Goal: Information Seeking & Learning: Compare options

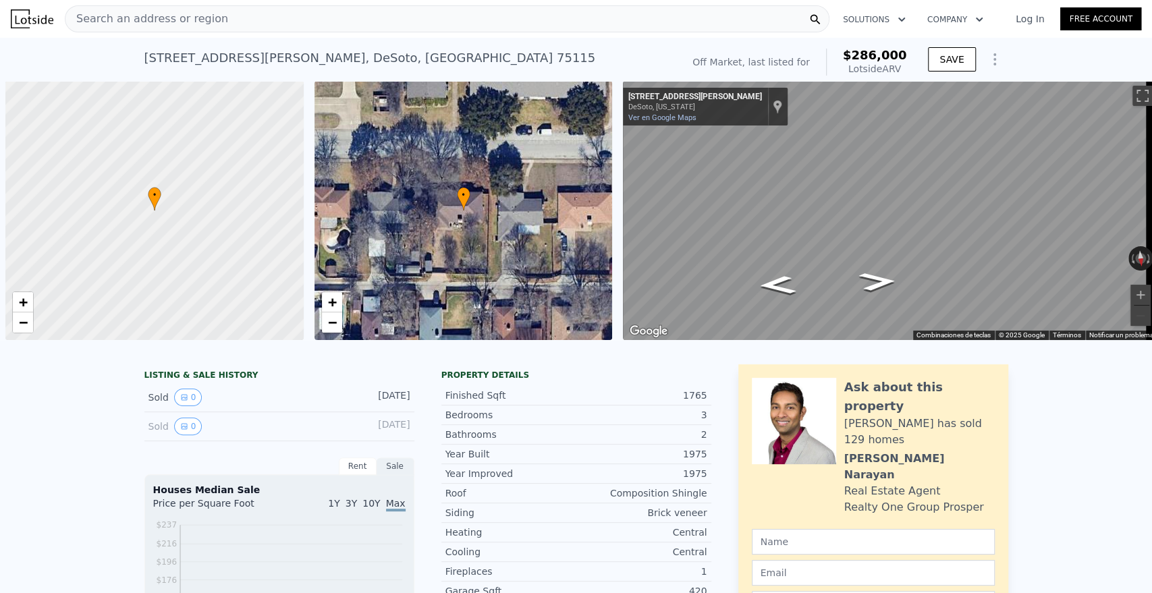
scroll to position [0, 5]
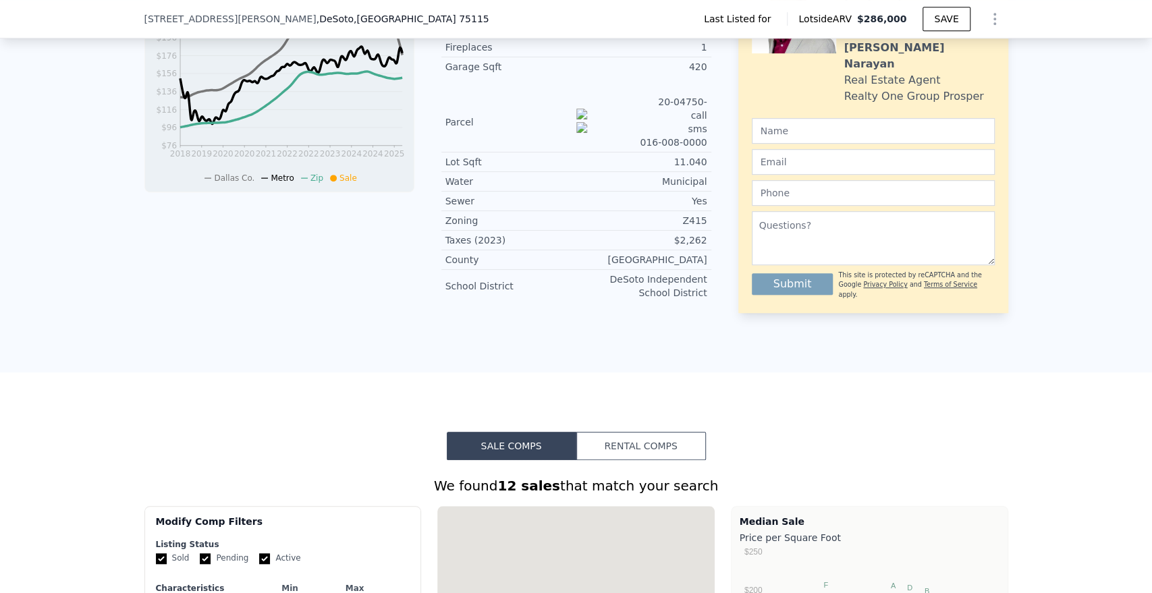
click at [637, 300] on div "LISTING & SALE HISTORY Sold 0 [DATE] Sold 0 [DATE] Rent Sale Rent over time Pri…" at bounding box center [576, 100] width 1152 height 543
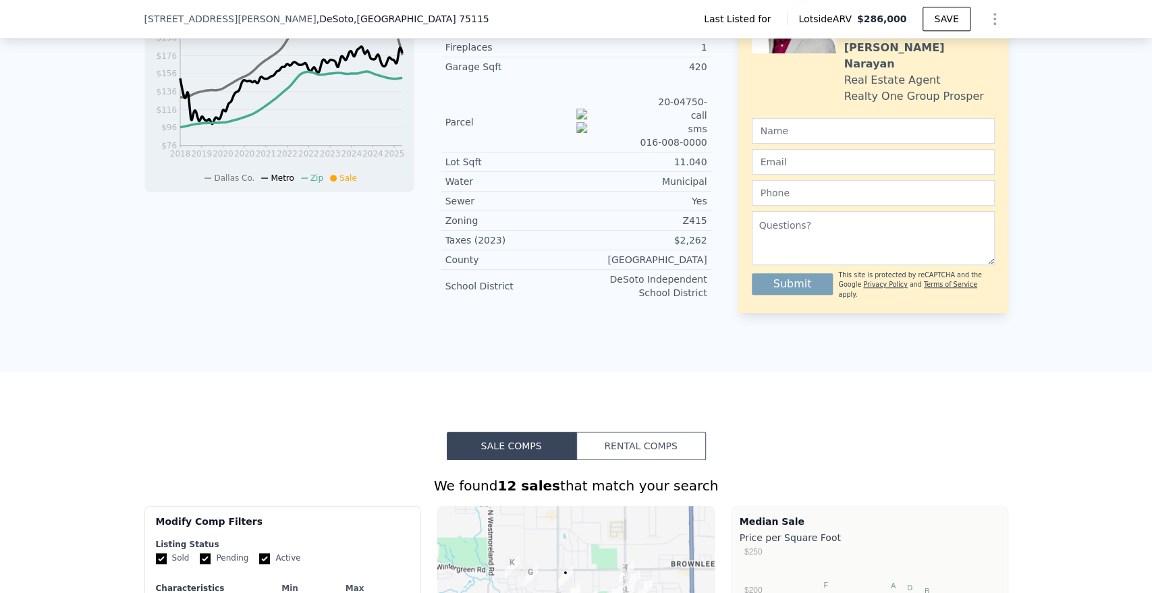
click at [634, 432] on button "Rental Comps" at bounding box center [641, 446] width 130 height 28
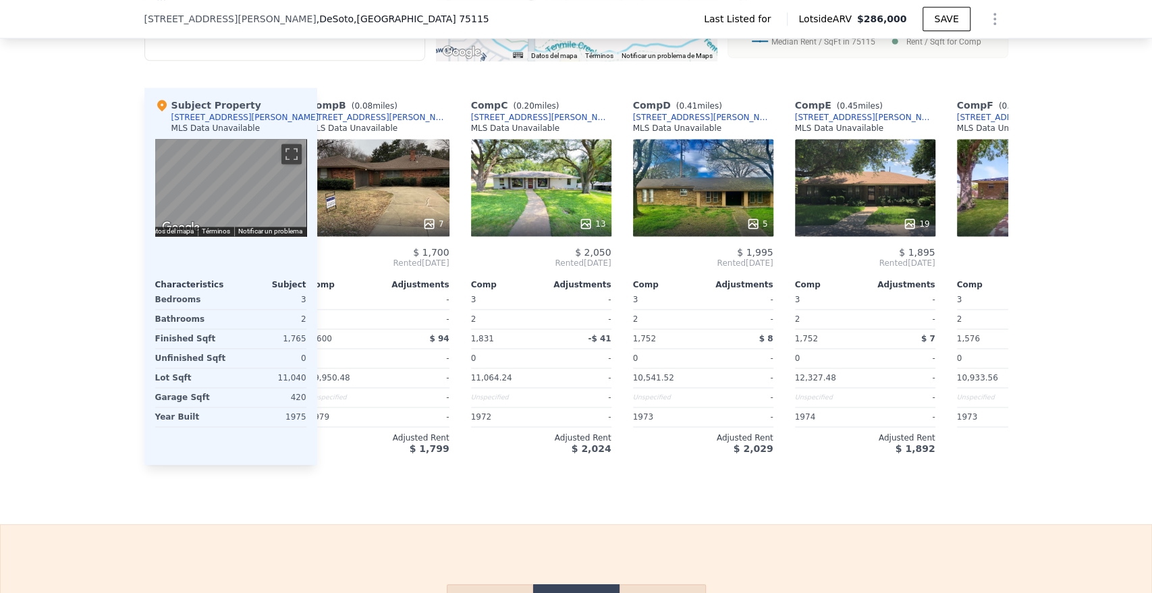
scroll to position [0, 151]
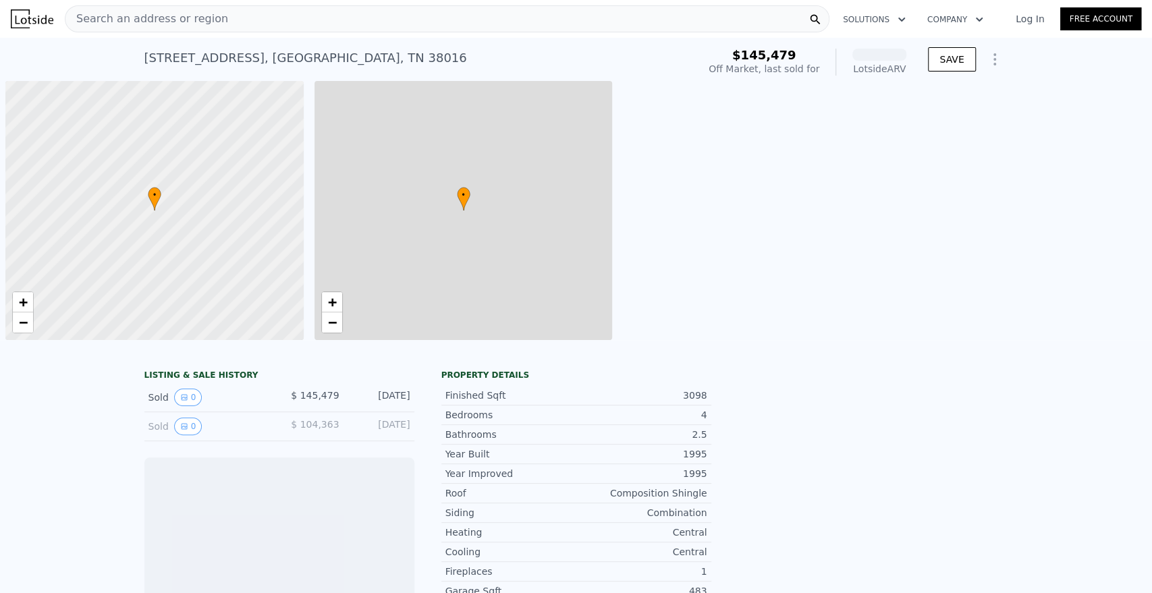
scroll to position [0, 5]
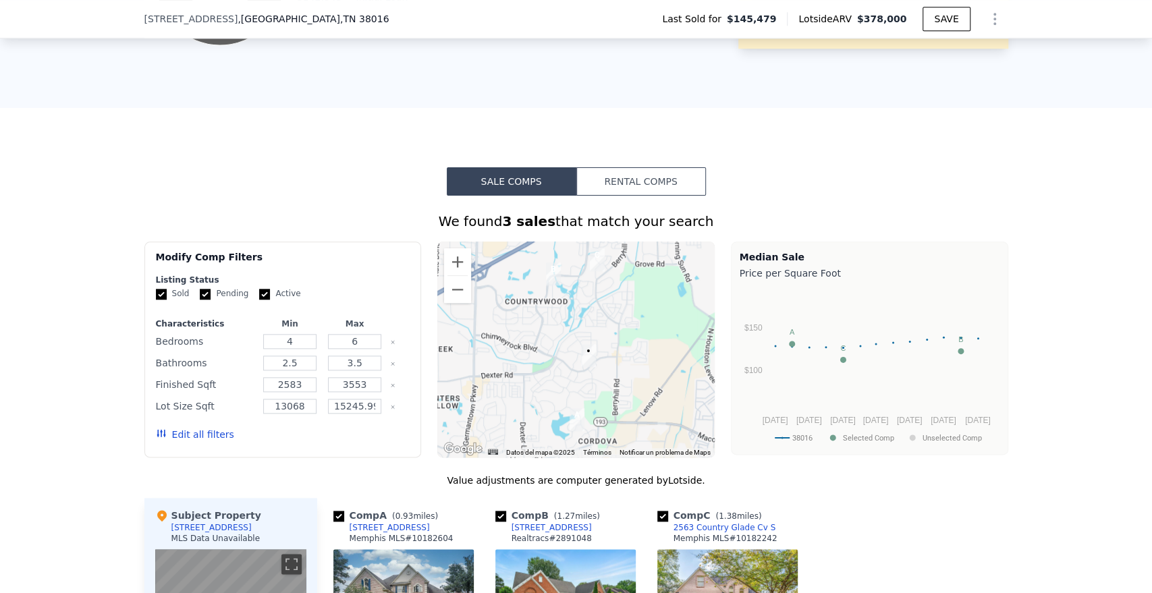
click at [659, 196] on button "Rental Comps" at bounding box center [641, 181] width 130 height 28
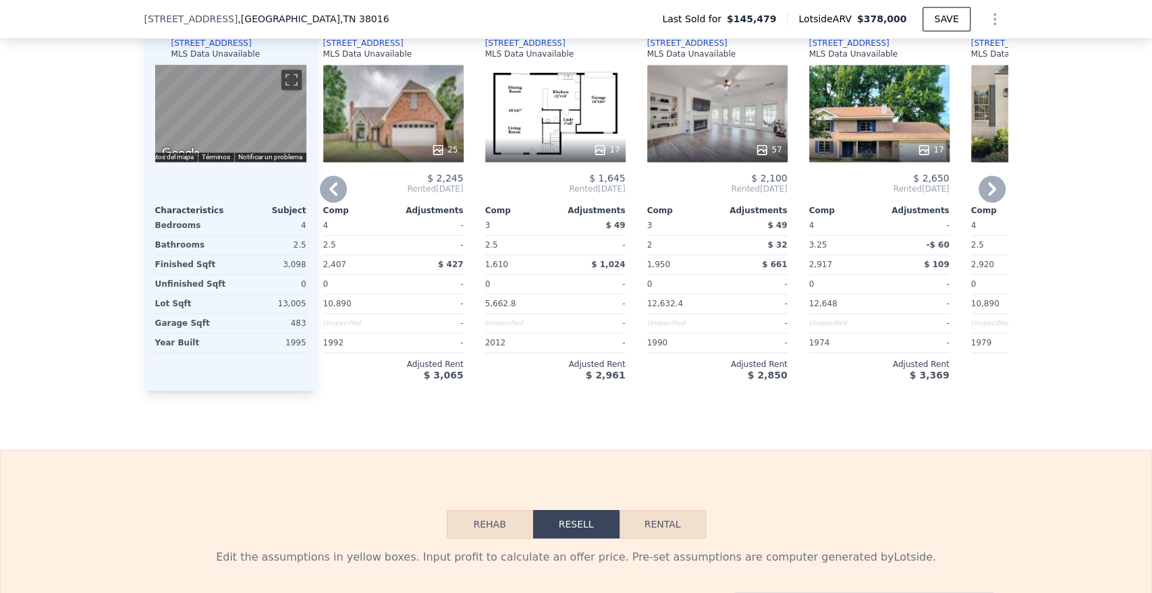
scroll to position [1269, 0]
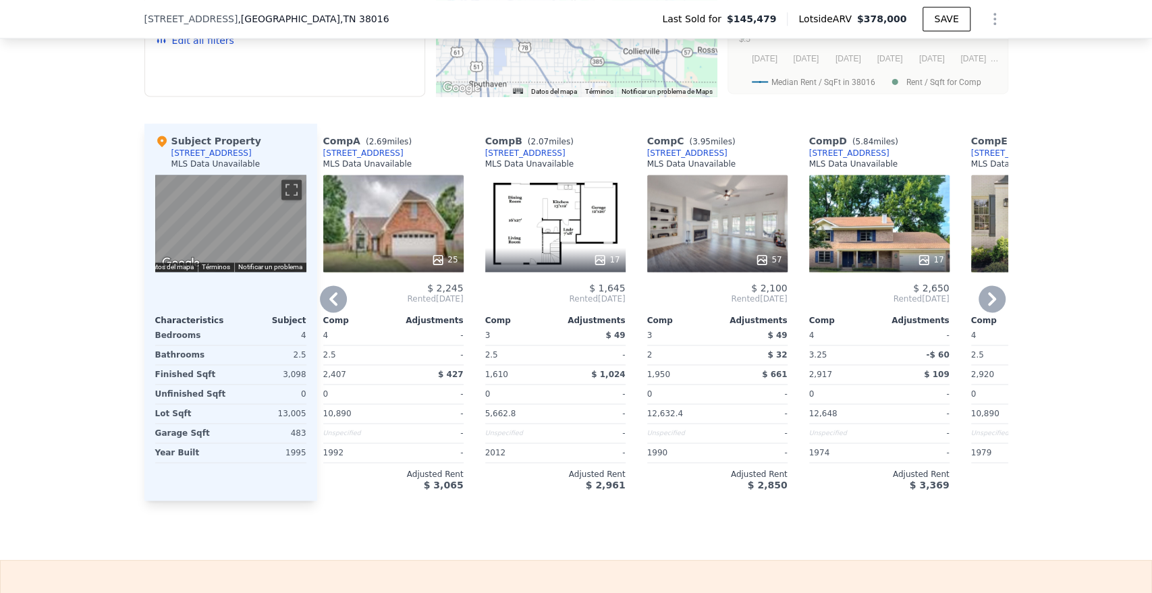
click at [989, 307] on icon at bounding box center [991, 298] width 27 height 27
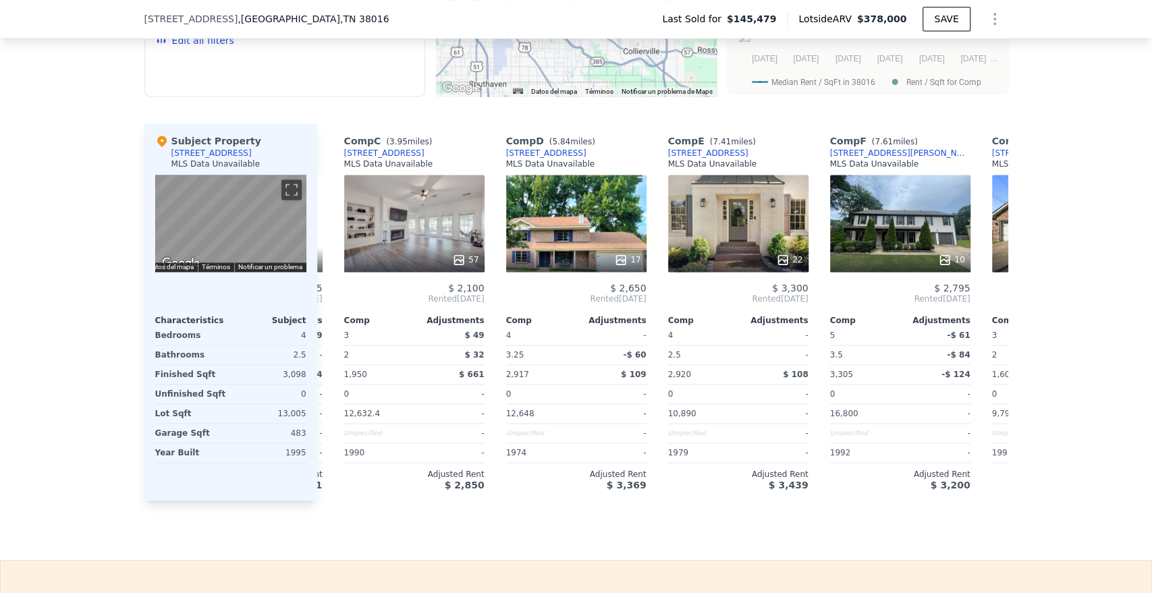
scroll to position [0, 334]
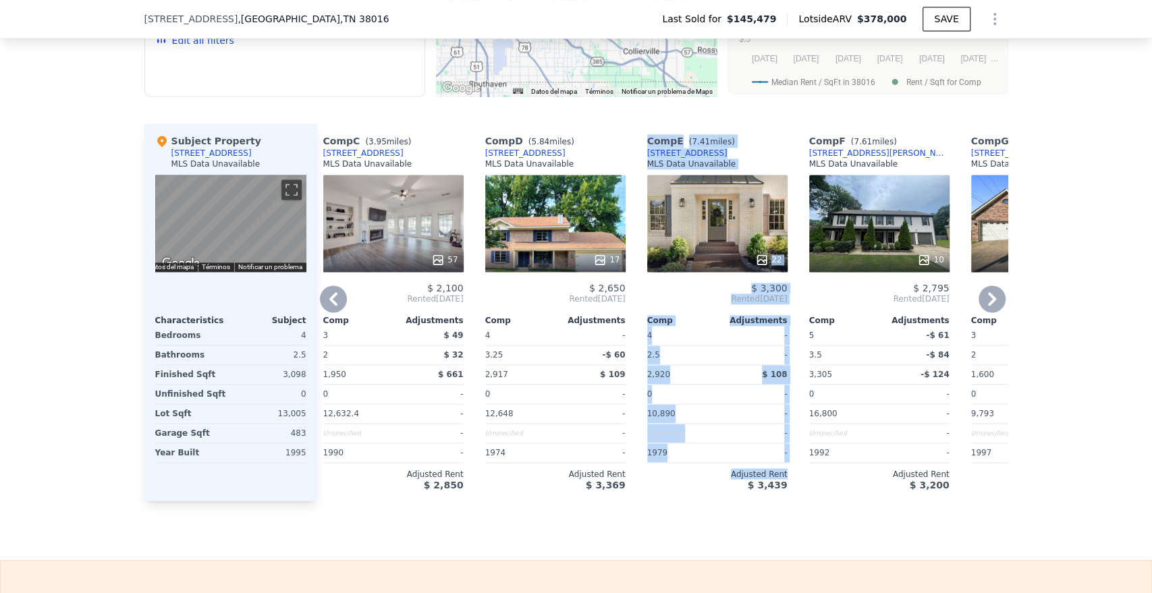
drag, startPoint x: 628, startPoint y: 522, endPoint x: 648, endPoint y: 524, distance: 19.6
click at [644, 523] on div "Sale Comps Rental Comps We found 10 rentals that match your search Listings pro…" at bounding box center [576, 146] width 1152 height 827
click at [678, 547] on div "Sale Comps Rental Comps We found 10 rentals that match your search Listings pro…" at bounding box center [576, 146] width 1152 height 827
click at [738, 236] on div "22" at bounding box center [717, 223] width 140 height 97
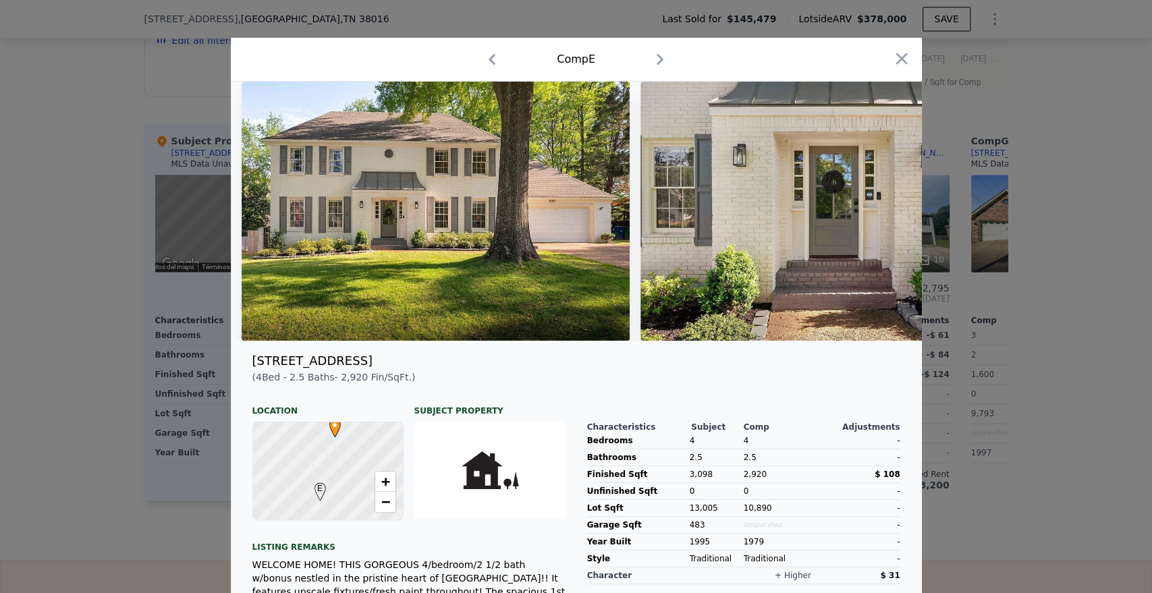
click at [640, 181] on img at bounding box center [834, 211] width 389 height 259
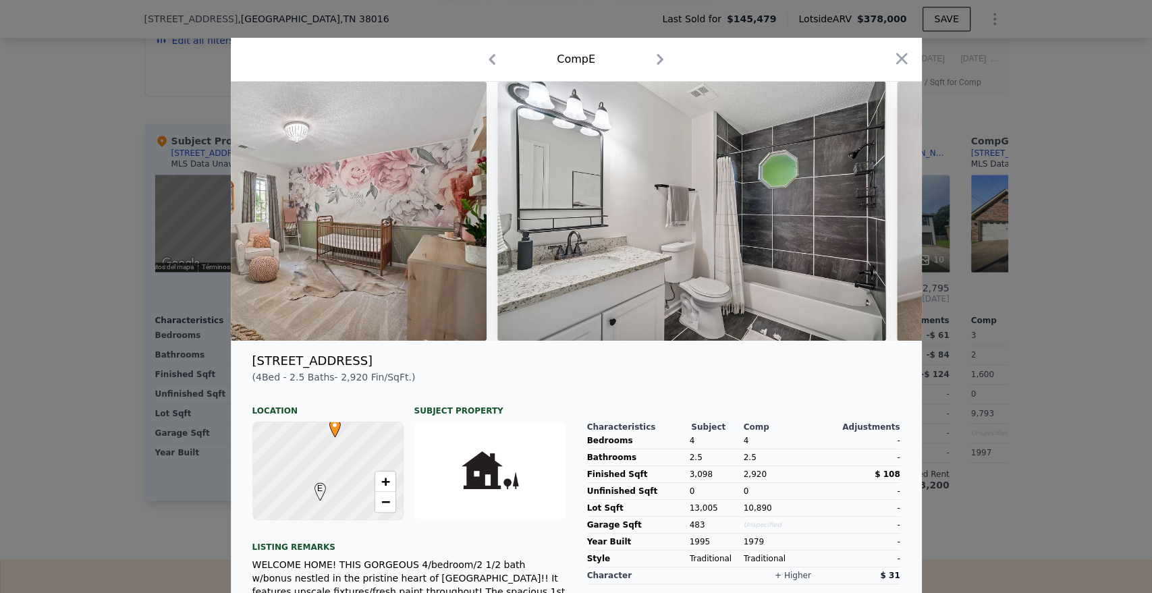
scroll to position [0, 6386]
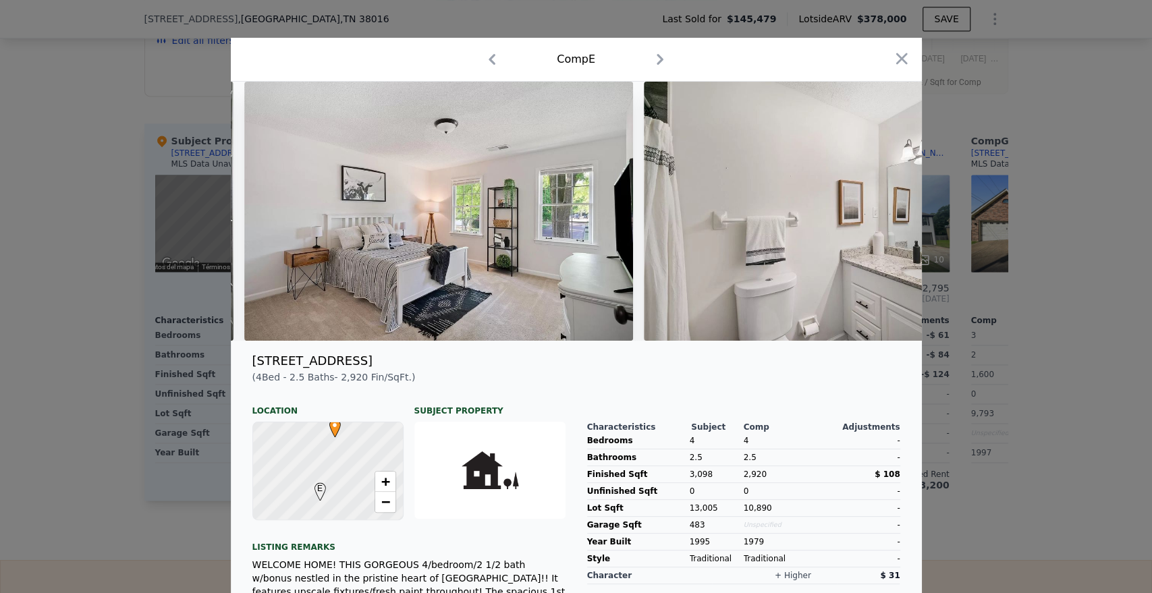
click at [1002, 299] on div at bounding box center [576, 296] width 1152 height 593
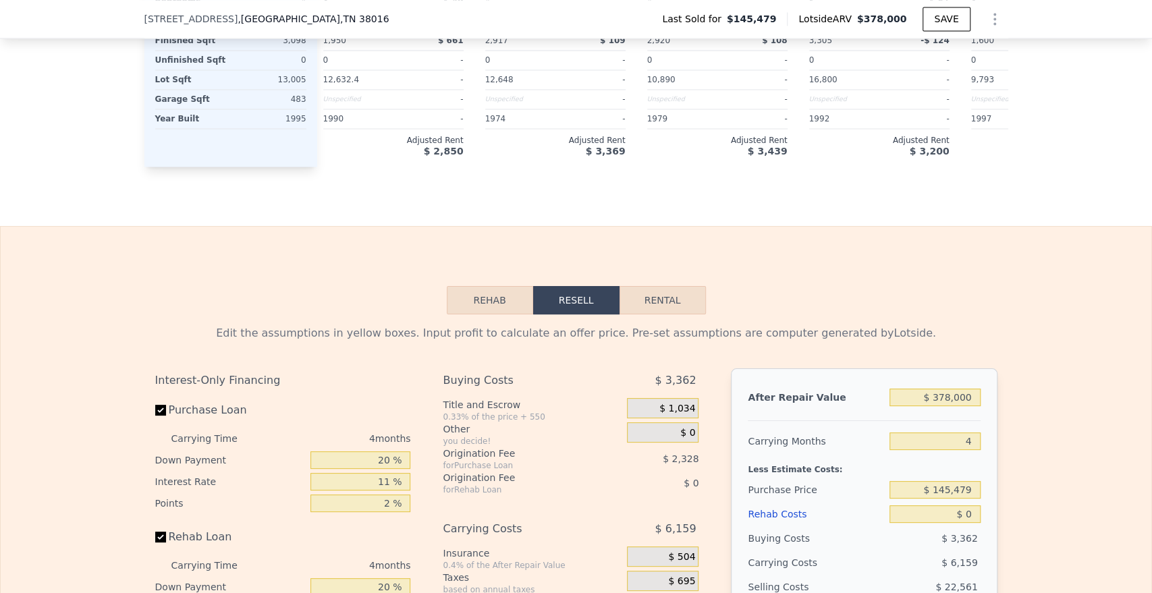
scroll to position [1719, 0]
